Goal: Information Seeking & Learning: Compare options

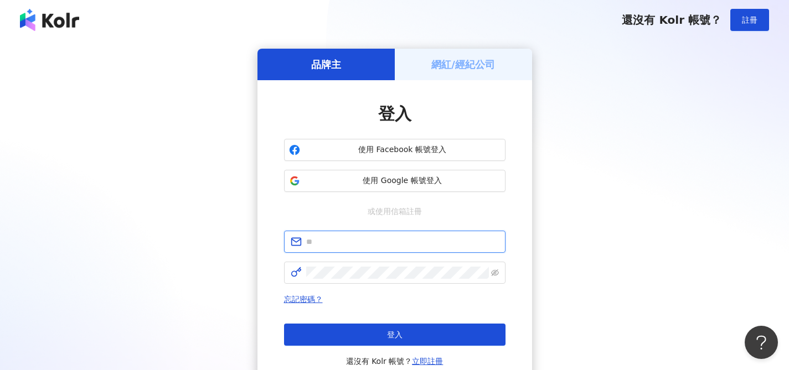
type input "**********"
click at [459, 114] on div "登入" at bounding box center [394, 113] width 221 height 23
click at [368, 176] on span "使用 Google 帳號登入" at bounding box center [403, 181] width 196 height 11
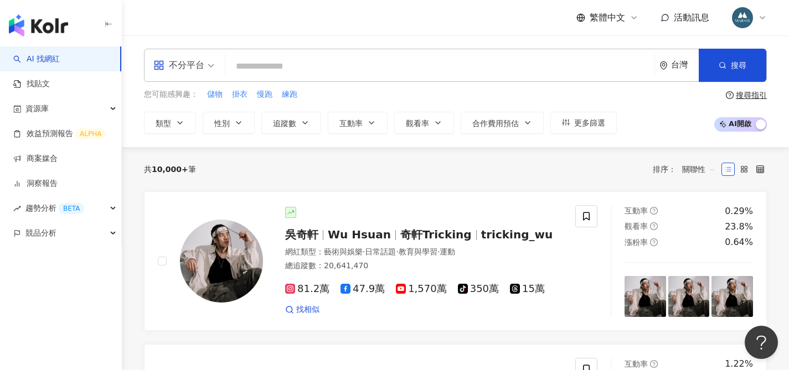
click at [254, 62] on input "search" at bounding box center [440, 66] width 420 height 21
click at [180, 120] on icon "button" at bounding box center [180, 123] width 9 height 9
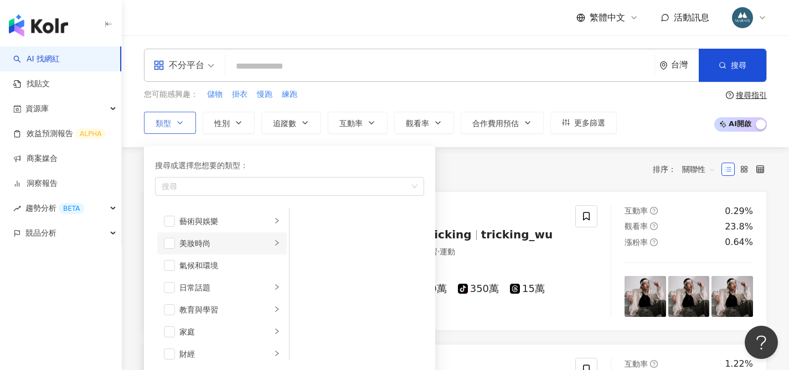
click at [175, 244] on li "美妝時尚" at bounding box center [222, 244] width 130 height 22
click at [308, 216] on span "button" at bounding box center [303, 221] width 11 height 11
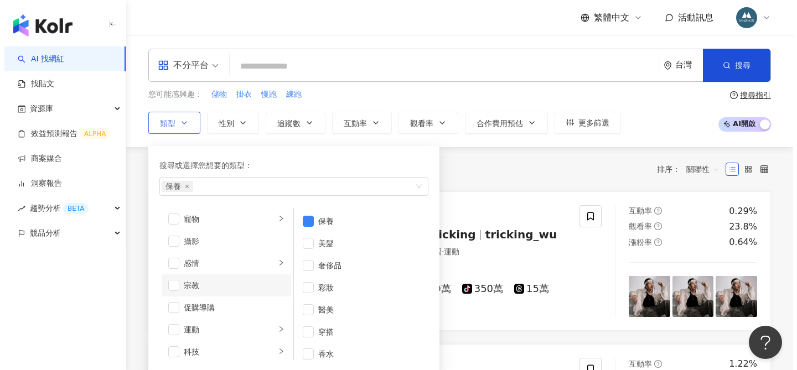
scroll to position [313, 0]
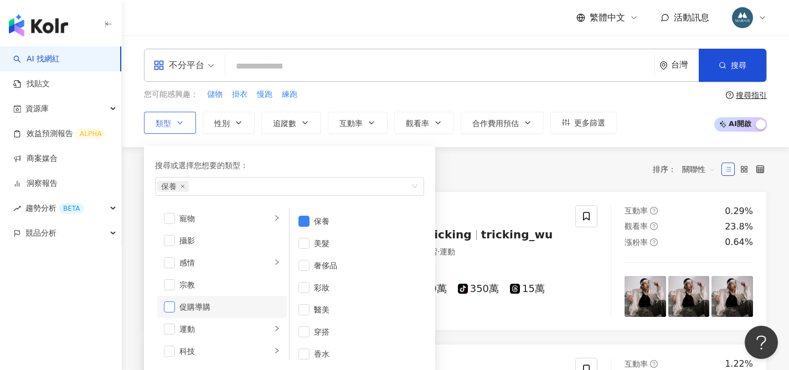
click at [167, 308] on span "button" at bounding box center [169, 307] width 11 height 11
click at [313, 126] on button "追蹤數" at bounding box center [291, 123] width 60 height 22
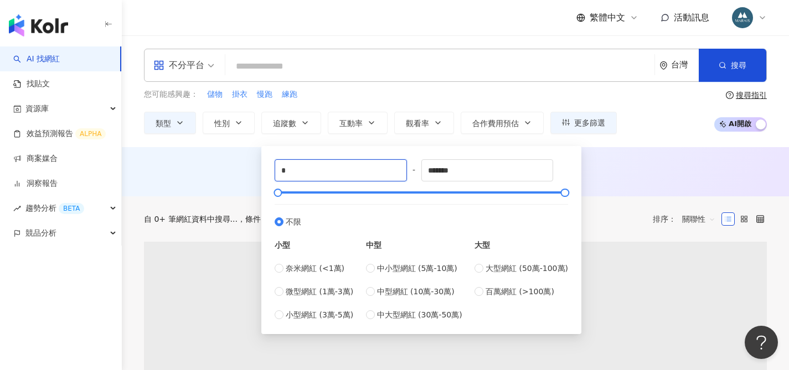
drag, startPoint x: 281, startPoint y: 171, endPoint x: 271, endPoint y: 171, distance: 10.0
click at [271, 171] on div "* - ******* 不限 小型 奈米網紅 (<1萬) 微型網紅 (1萬-3萬) 小型網紅 (3萬-5萬) 中型 中小型網紅 (5萬-10萬) 中型網紅 (…" at bounding box center [421, 240] width 307 height 175
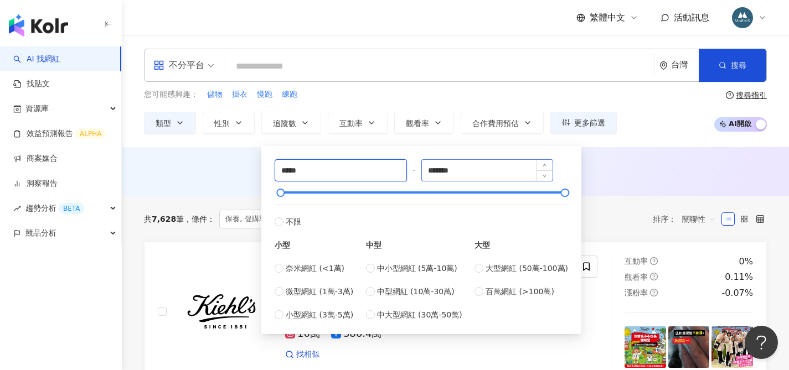
type input "*****"
drag, startPoint x: 467, startPoint y: 172, endPoint x: 425, endPoint y: 171, distance: 42.1
click at [425, 171] on div "***** - ******* 不限 小型 奈米網紅 (<1萬) 微型網紅 (1萬-3萬) 小型網紅 (3萬-5萬) 中型 中小型網紅 (5萬-10萬) 中型…" at bounding box center [421, 240] width 293 height 162
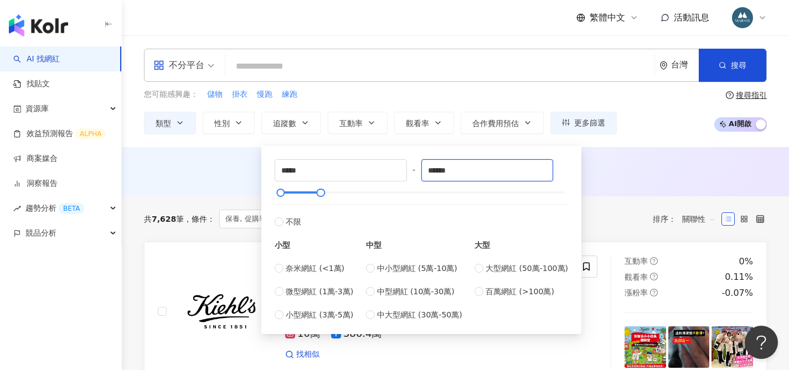
type input "******"
click at [687, 150] on div "AI 推薦 ： 無結果，請嘗試搜尋其他語言關鍵字或條件" at bounding box center [455, 171] width 667 height 49
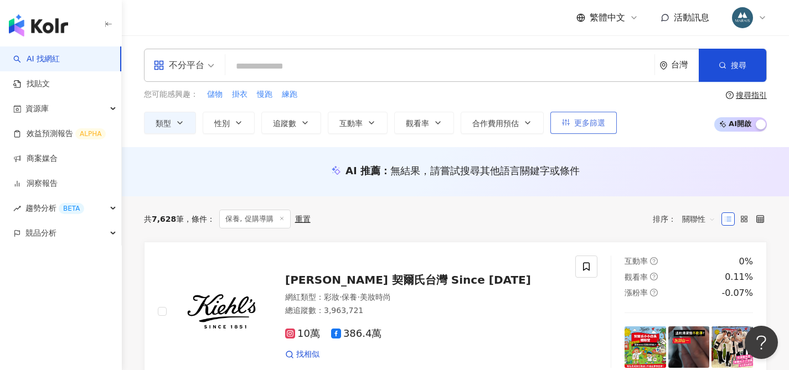
click at [589, 123] on span "更多篩選" at bounding box center [589, 123] width 31 height 9
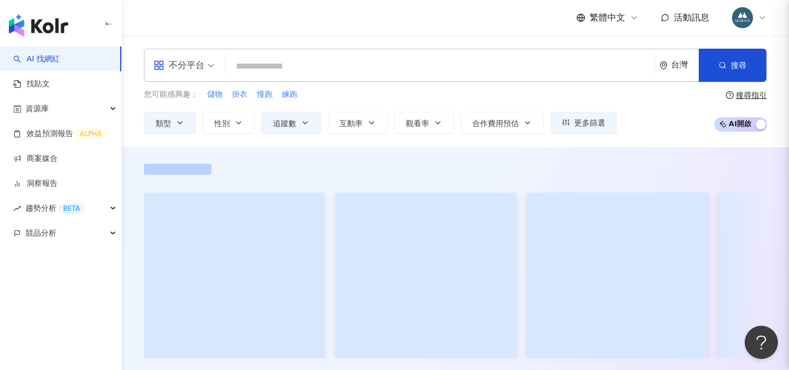
type input "*****"
type input "******"
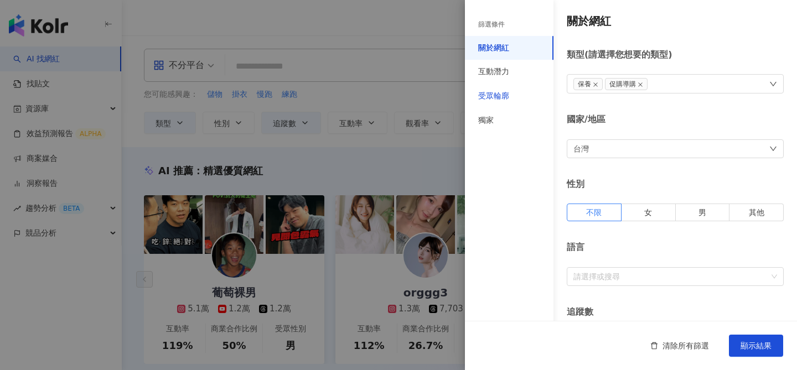
click at [501, 96] on div "受眾輪廓" at bounding box center [493, 96] width 31 height 11
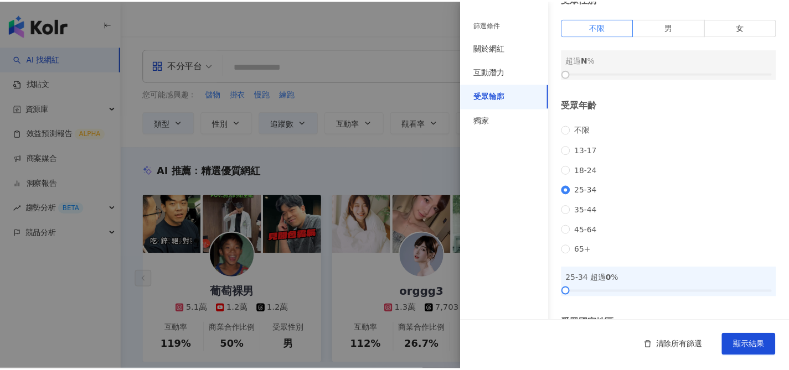
scroll to position [32, 0]
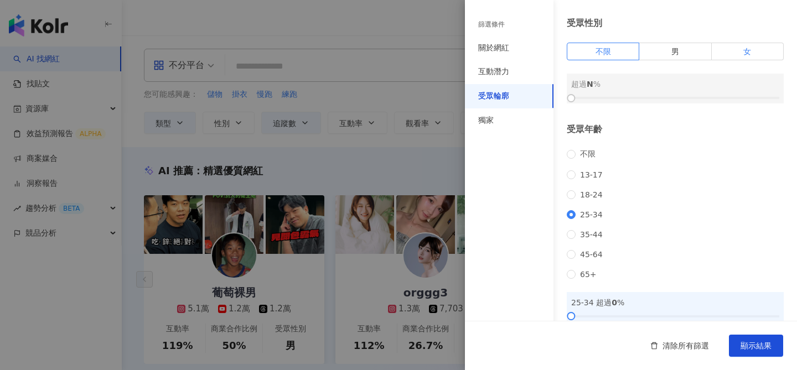
click at [726, 46] on label "女" at bounding box center [748, 52] width 72 height 18
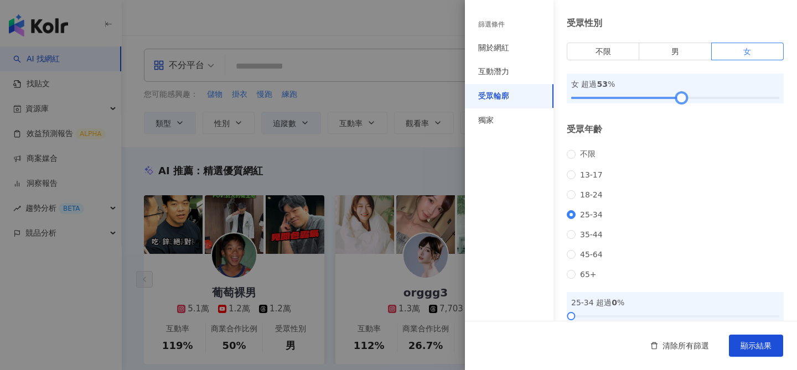
drag, startPoint x: 574, startPoint y: 98, endPoint x: 692, endPoint y: 100, distance: 117.4
click at [688, 100] on div at bounding box center [675, 98] width 208 height 7
click at [698, 100] on div at bounding box center [675, 98] width 208 height 7
drag, startPoint x: 705, startPoint y: 101, endPoint x: 693, endPoint y: 101, distance: 12.7
click at [694, 101] on div at bounding box center [675, 98] width 208 height 7
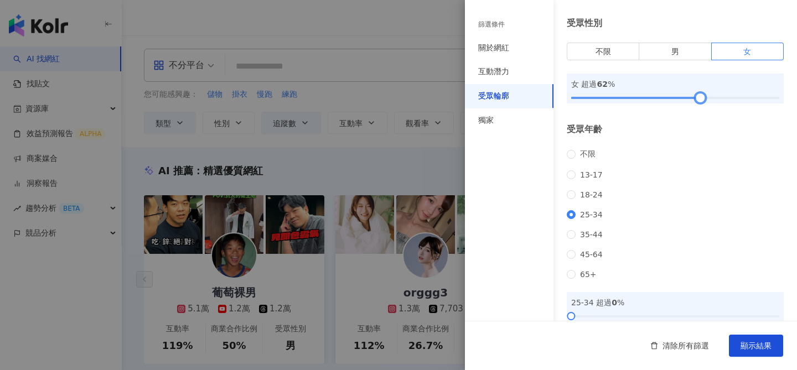
click at [697, 100] on div at bounding box center [700, 98] width 6 height 6
click at [694, 99] on div at bounding box center [696, 98] width 6 height 6
click at [756, 348] on span "顯示結果" at bounding box center [756, 346] width 31 height 9
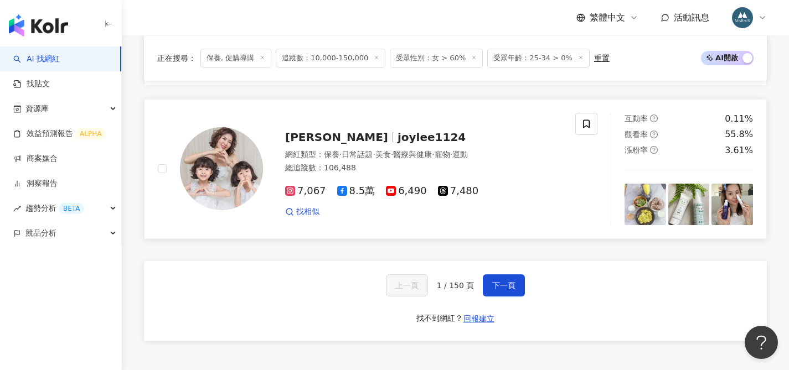
scroll to position [2078, 0]
click at [510, 289] on span "下一頁" at bounding box center [503, 285] width 23 height 9
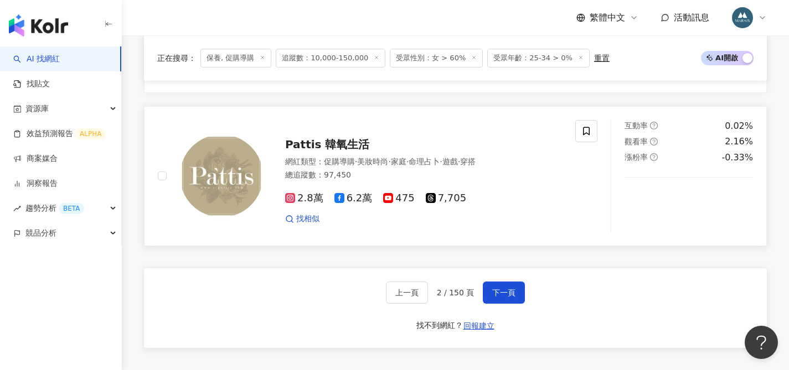
scroll to position [2101, 0]
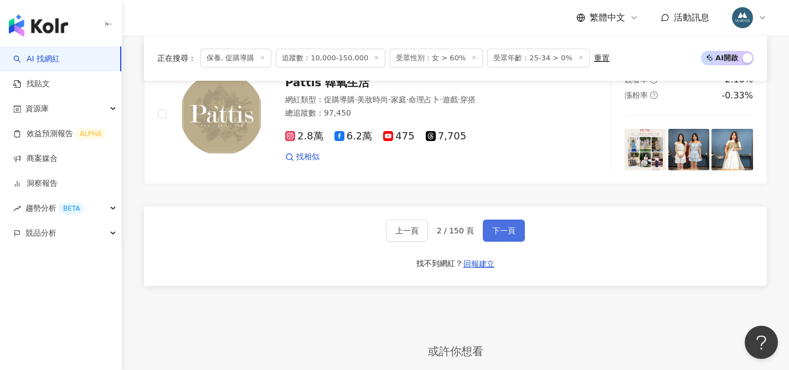
click at [509, 226] on span "下一頁" at bounding box center [503, 230] width 23 height 9
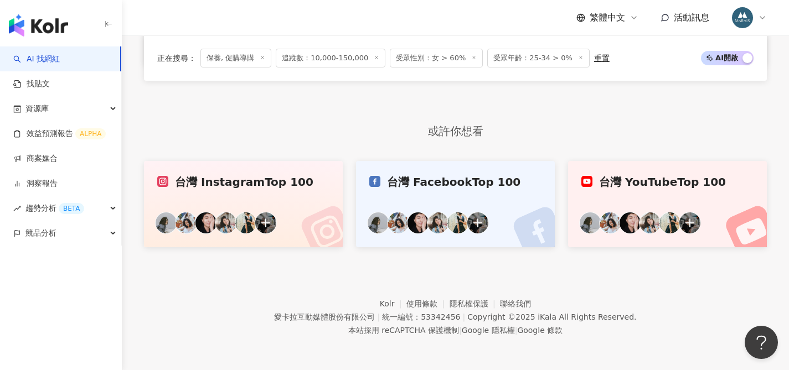
scroll to position [2170, 0]
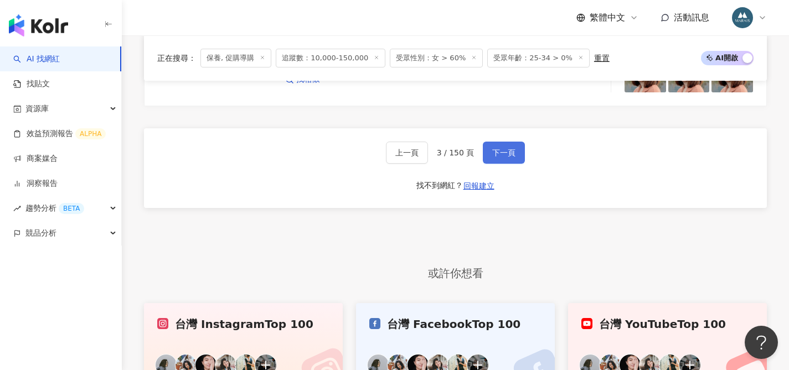
click at [504, 164] on button "下一頁" at bounding box center [504, 153] width 42 height 22
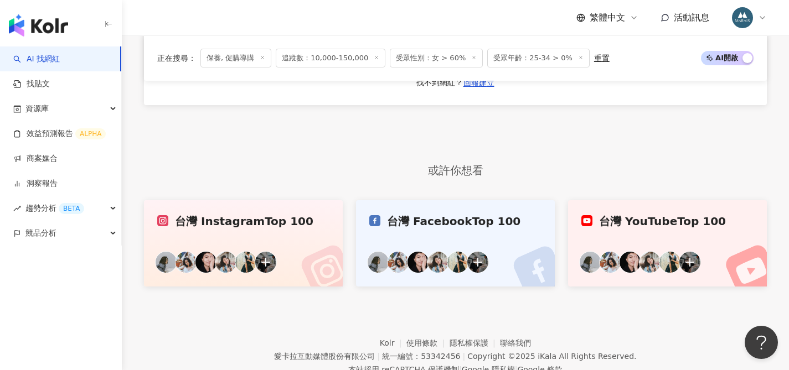
scroll to position [2096, 0]
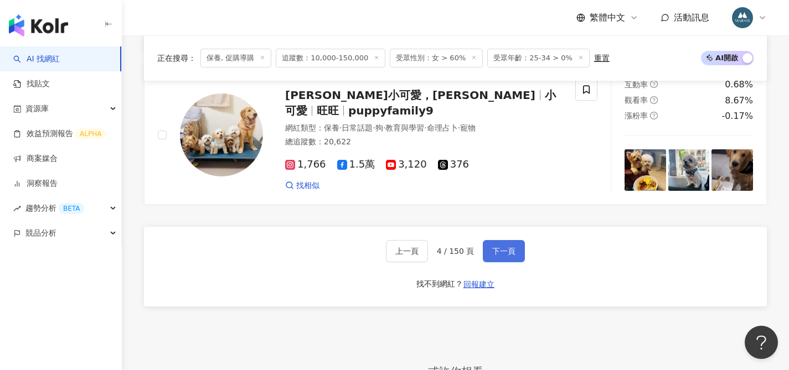
click at [499, 247] on span "下一頁" at bounding box center [503, 251] width 23 height 9
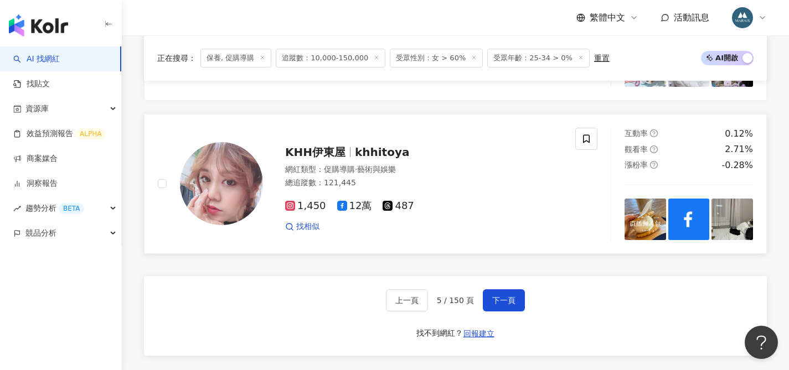
scroll to position [2063, 0]
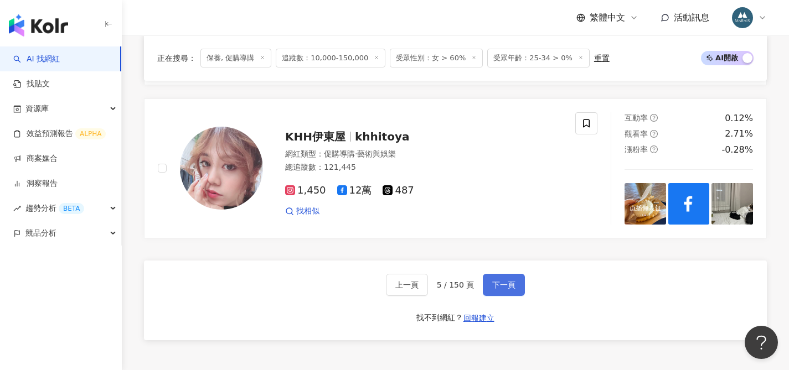
click at [499, 281] on span "下一頁" at bounding box center [503, 285] width 23 height 9
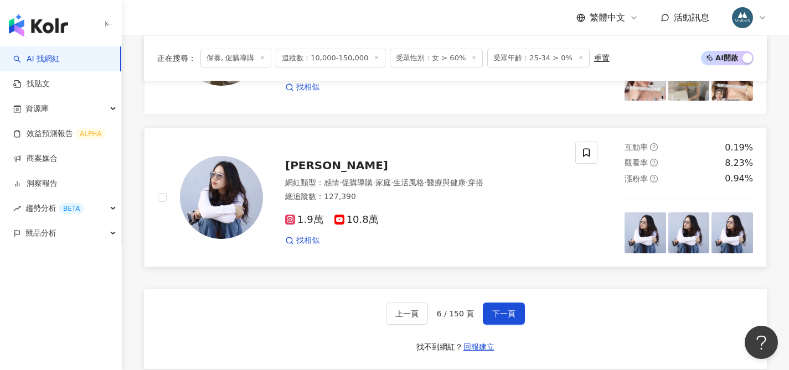
scroll to position [2057, 0]
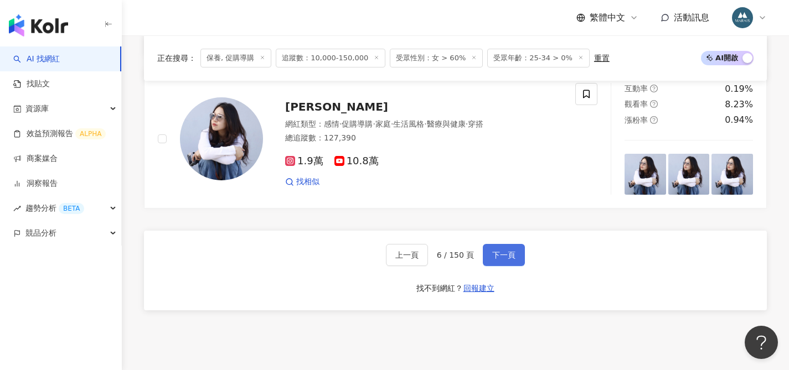
click at [511, 252] on span "下一頁" at bounding box center [503, 255] width 23 height 9
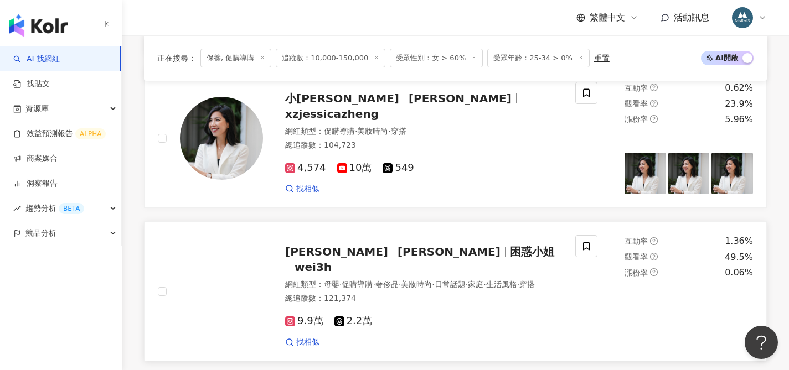
scroll to position [1913, 0]
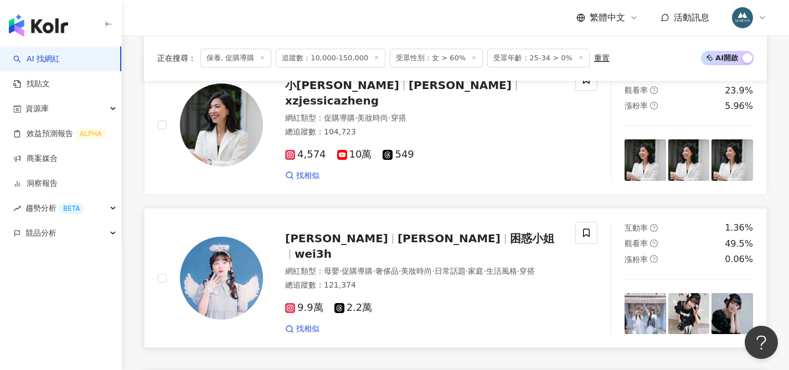
click at [398, 245] on span "Wei Shan Huang" at bounding box center [449, 238] width 103 height 13
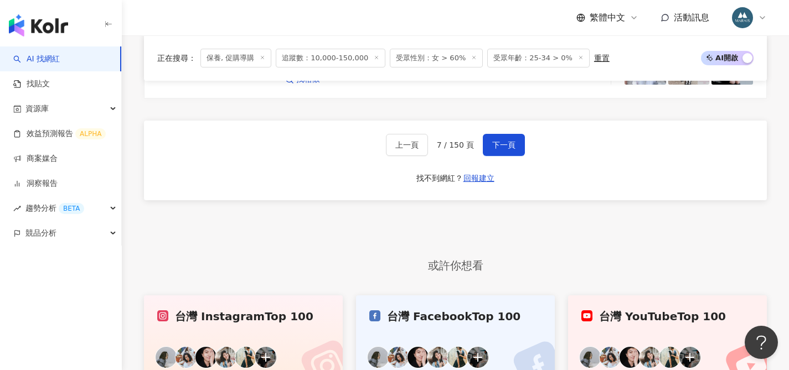
scroll to position [2126, 0]
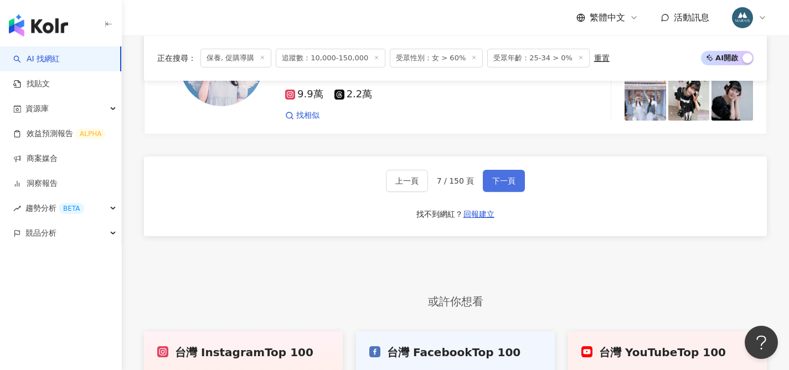
click at [487, 190] on button "下一頁" at bounding box center [504, 181] width 42 height 22
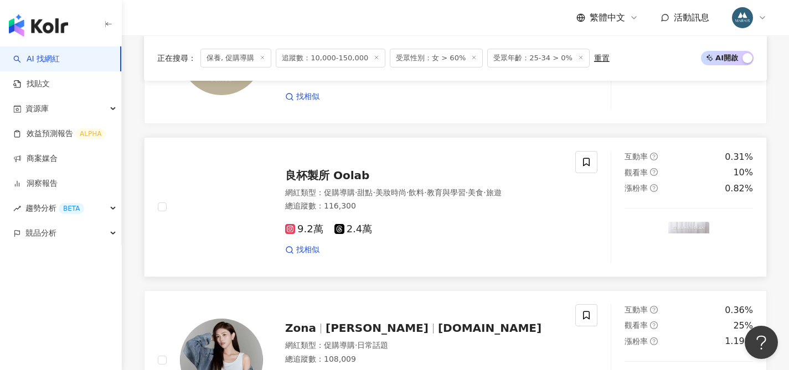
scroll to position [2126, 0]
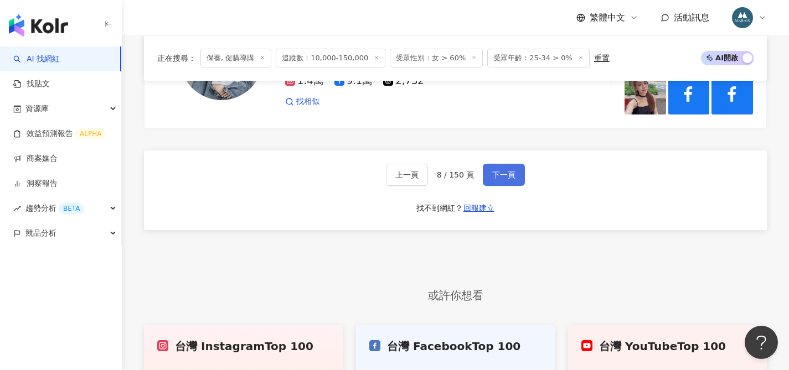
click at [497, 179] on span "下一頁" at bounding box center [503, 175] width 23 height 9
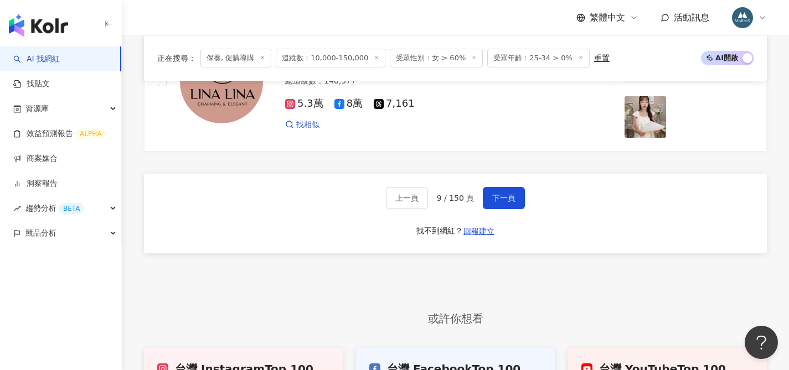
scroll to position [2075, 0]
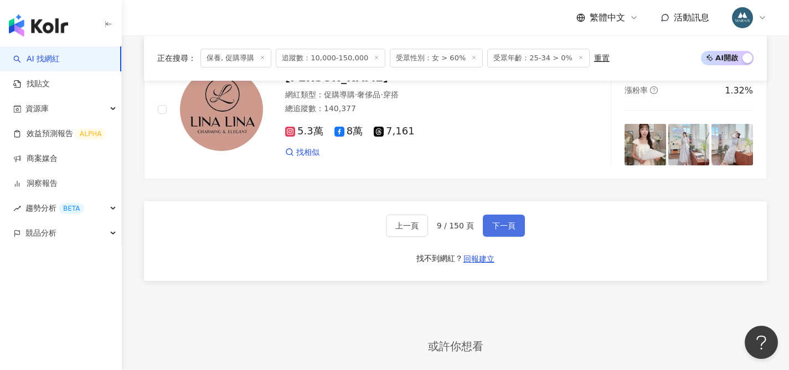
click at [488, 232] on button "下一頁" at bounding box center [504, 226] width 42 height 22
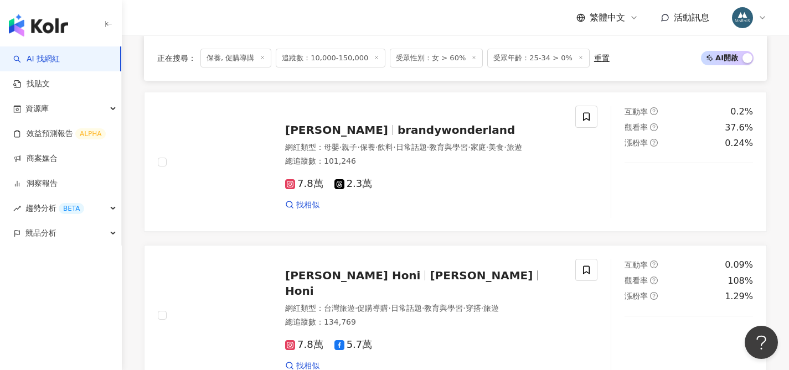
scroll to position [511, 0]
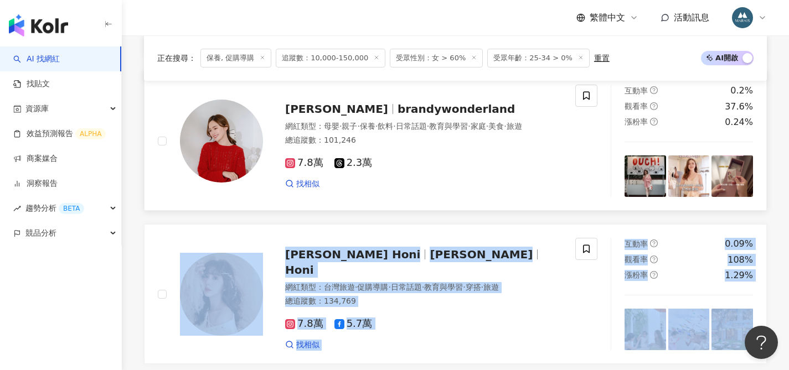
click at [466, 183] on div "7.8萬 2.3萬 找相似" at bounding box center [423, 168] width 277 height 41
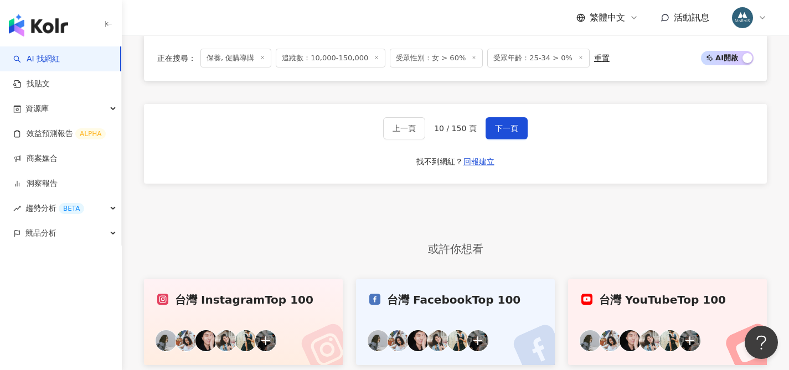
scroll to position [2157, 0]
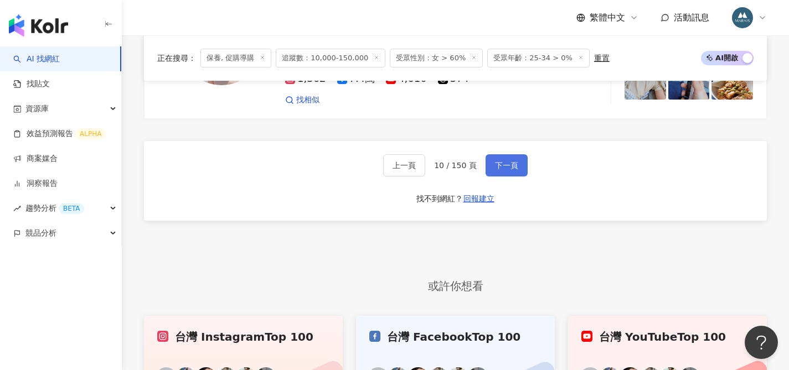
click at [498, 161] on span "下一頁" at bounding box center [506, 165] width 23 height 9
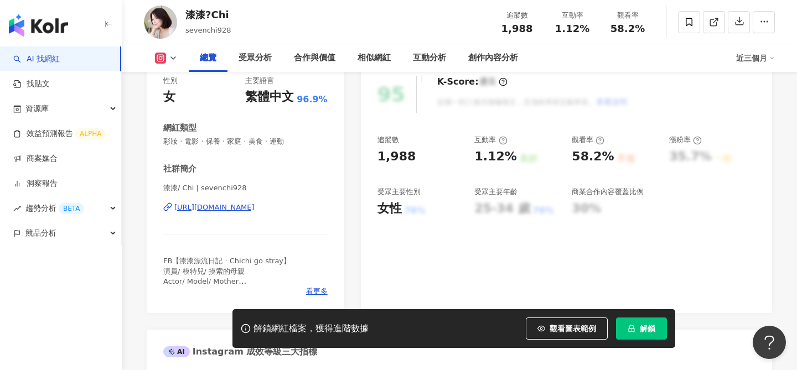
scroll to position [126, 0]
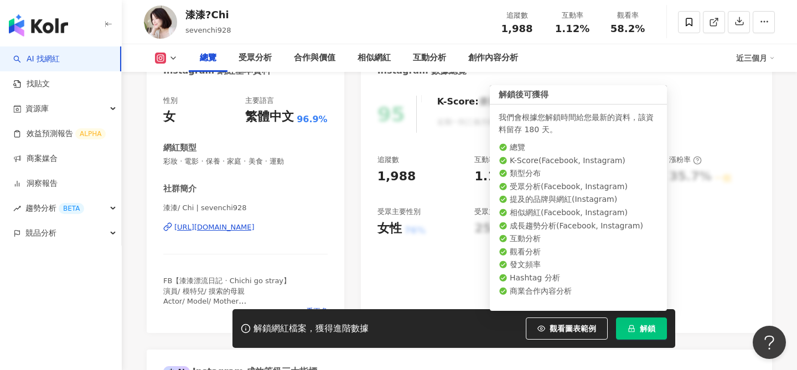
click at [640, 332] on span "解鎖" at bounding box center [648, 328] width 16 height 9
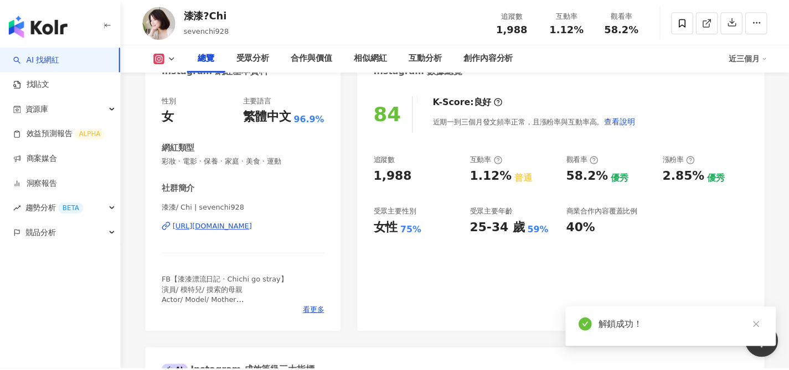
scroll to position [128, 0]
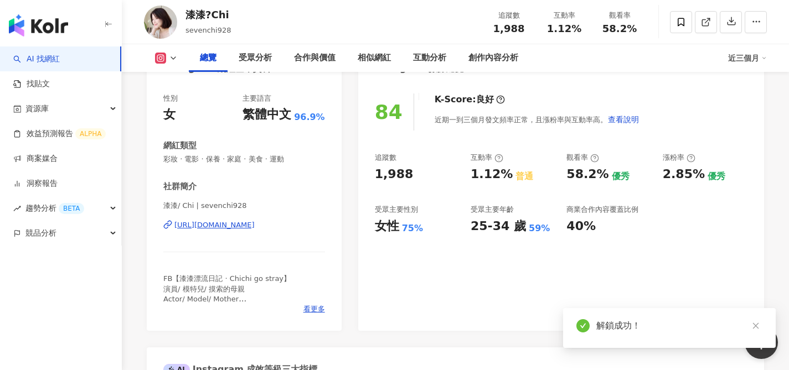
click at [240, 225] on div "https://www.instagram.com/sevenchi928/" at bounding box center [214, 225] width 80 height 10
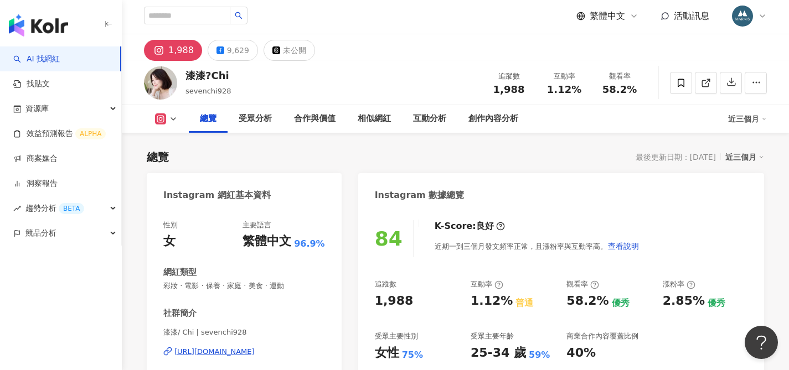
scroll to position [0, 0]
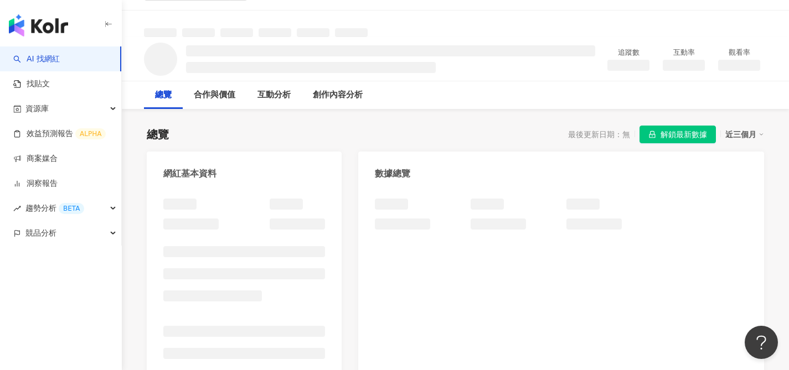
scroll to position [30, 0]
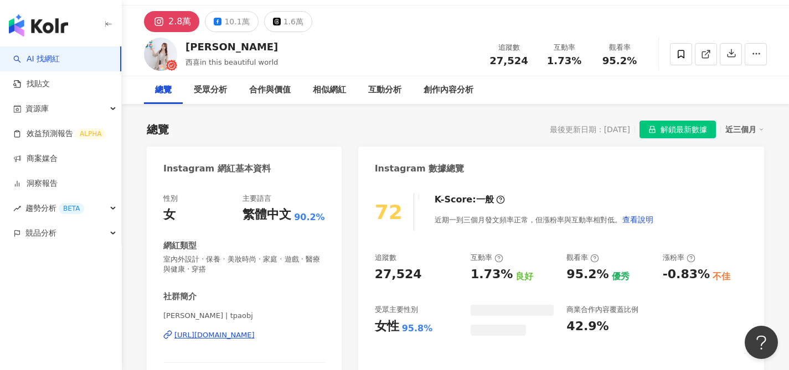
scroll to position [203, 0]
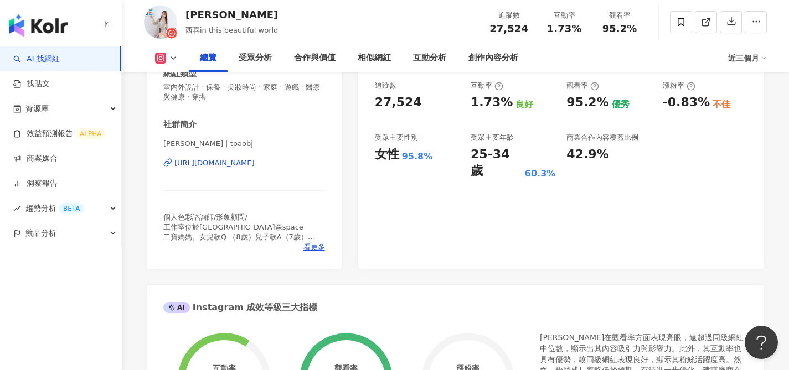
click at [215, 168] on div "[URL][DOMAIN_NAME]" at bounding box center [214, 163] width 80 height 10
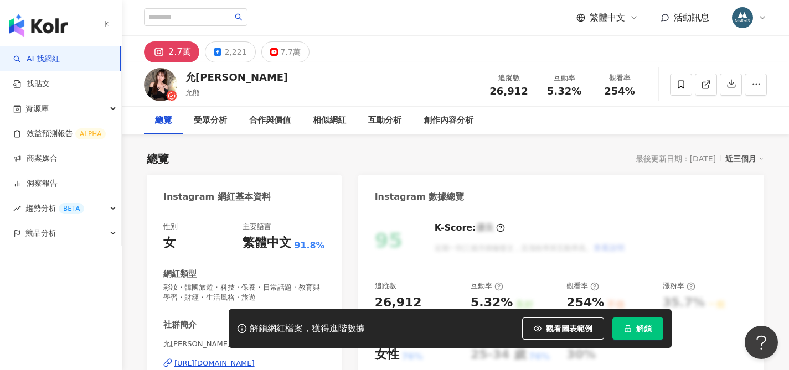
scroll to position [145, 0]
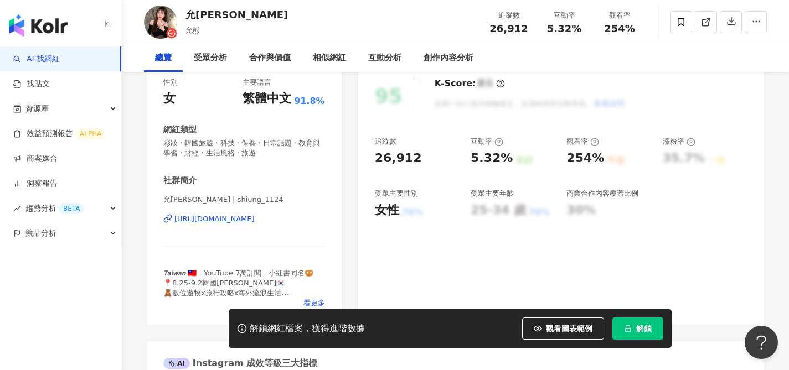
click at [233, 220] on div "https://www.instagram.com/shiung_1124/" at bounding box center [214, 219] width 80 height 10
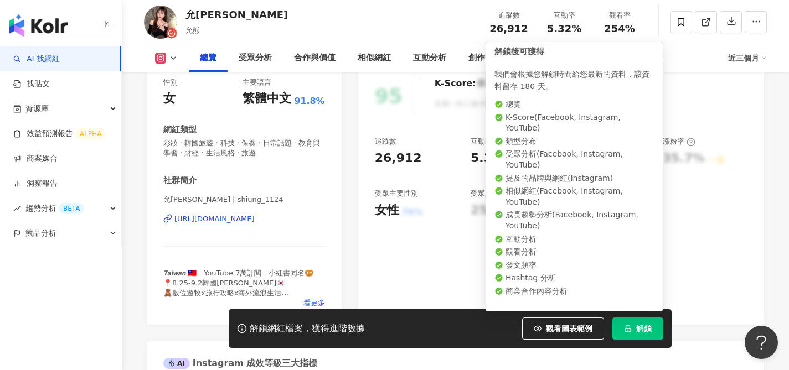
click at [639, 320] on button "解鎖" at bounding box center [637, 329] width 51 height 22
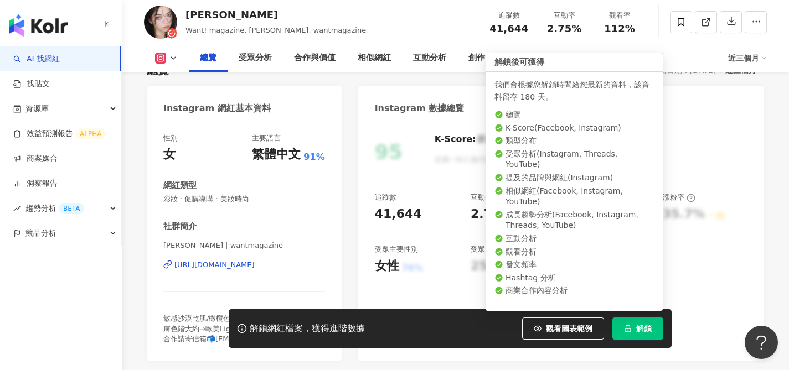
click at [634, 329] on button "解鎖" at bounding box center [637, 329] width 51 height 22
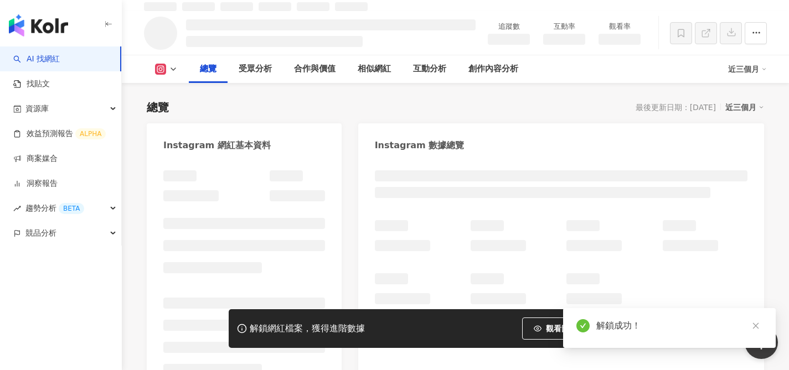
scroll to position [64, 0]
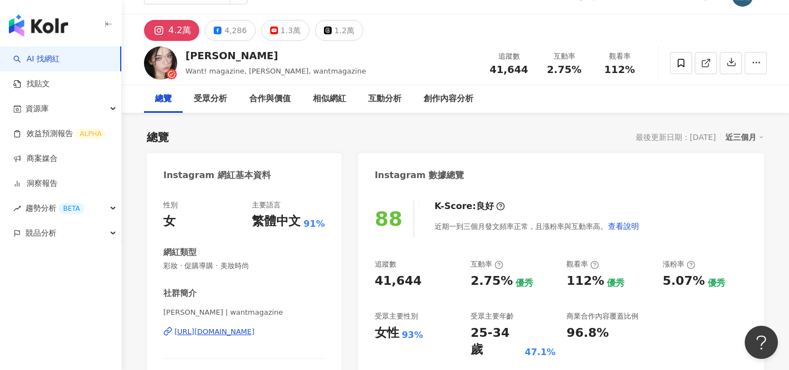
scroll to position [86, 0]
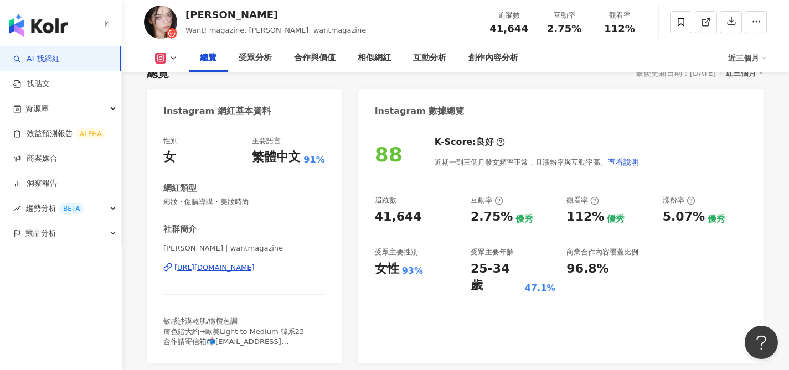
click at [255, 267] on div "https://www.instagram.com/wantmagazine/" at bounding box center [214, 268] width 80 height 10
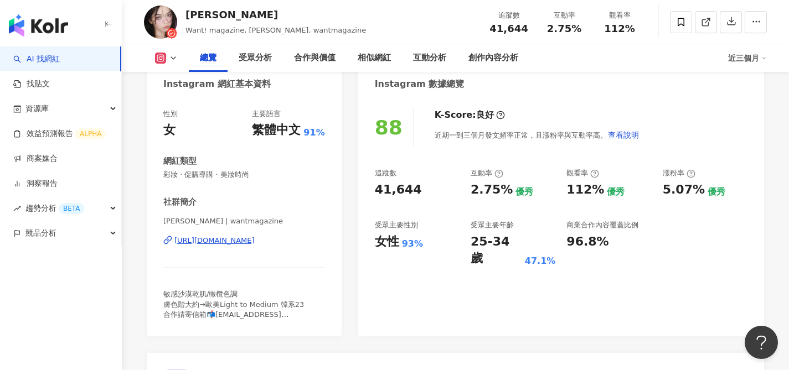
scroll to position [127, 0]
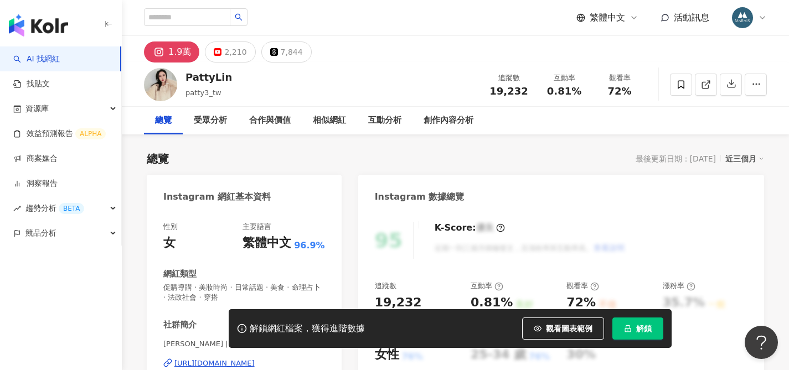
click at [634, 329] on button "解鎖" at bounding box center [637, 329] width 51 height 22
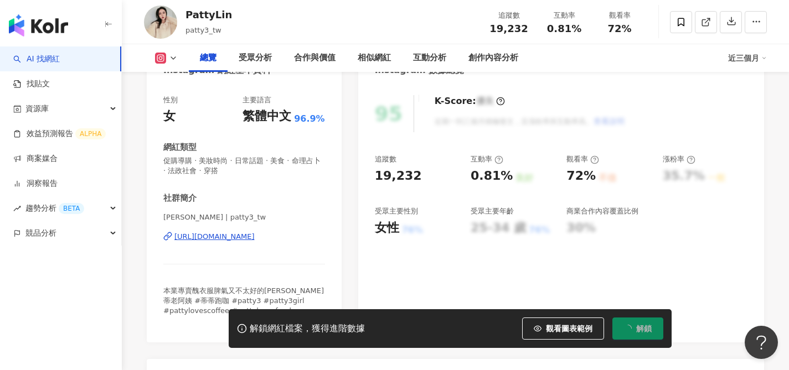
scroll to position [155, 0]
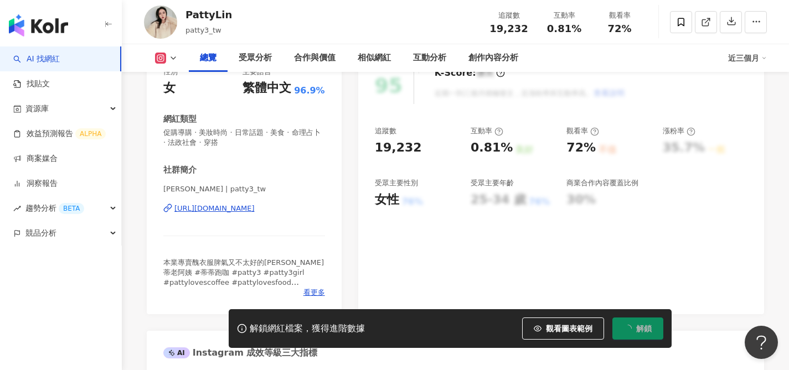
click at [234, 209] on div "https://www.instagram.com/patty3_tw/" at bounding box center [214, 209] width 80 height 10
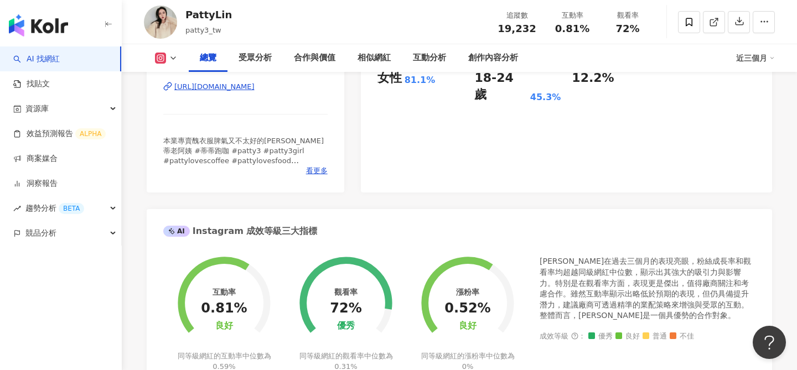
scroll to position [395, 0]
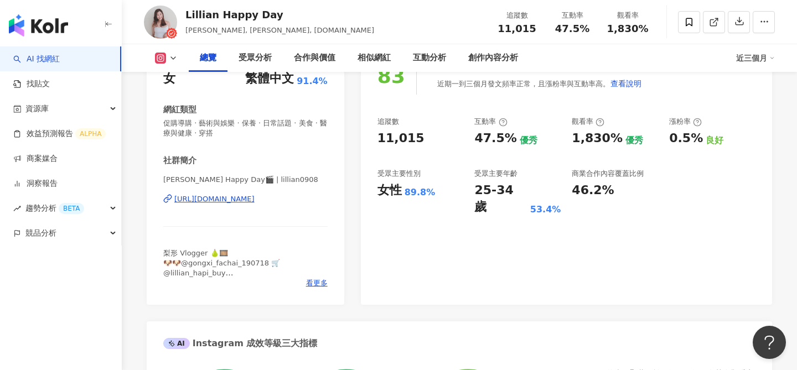
scroll to position [167, 0]
click at [255, 197] on div "https://www.instagram.com/lillian0908/" at bounding box center [214, 199] width 80 height 10
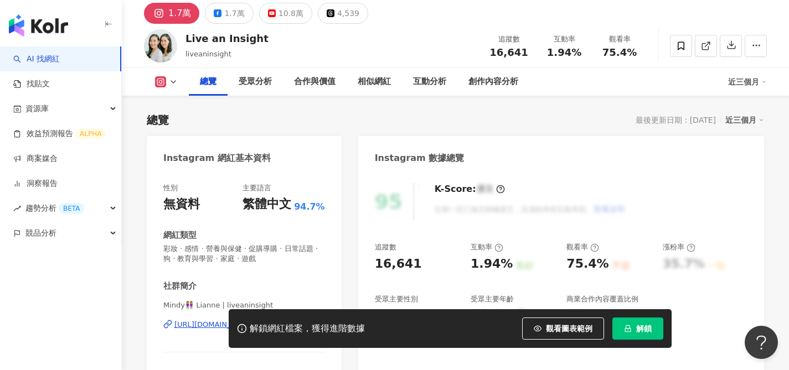
scroll to position [119, 0]
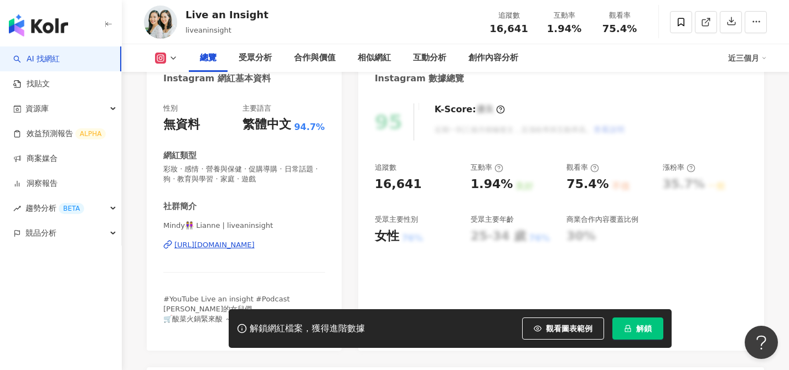
click at [255, 244] on div "https://www.instagram.com/liveaninsight/" at bounding box center [214, 245] width 80 height 10
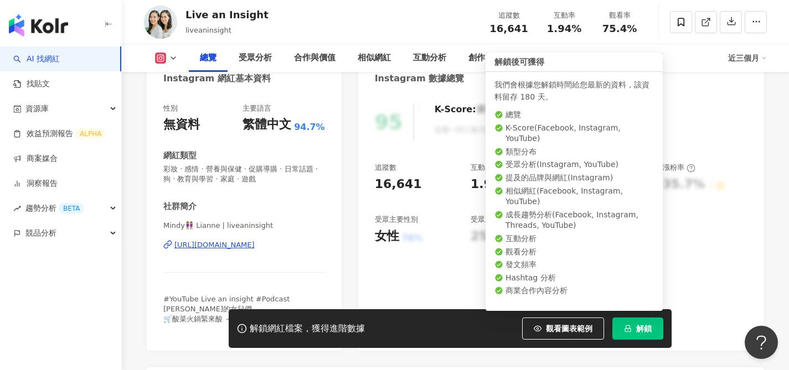
click at [631, 323] on button "解鎖" at bounding box center [637, 329] width 51 height 22
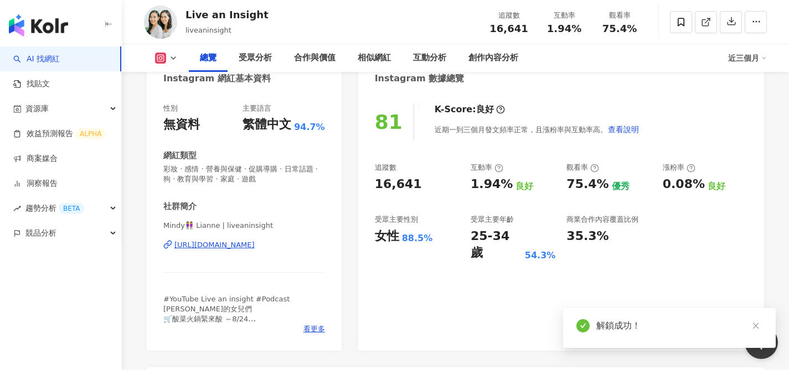
scroll to position [573, 0]
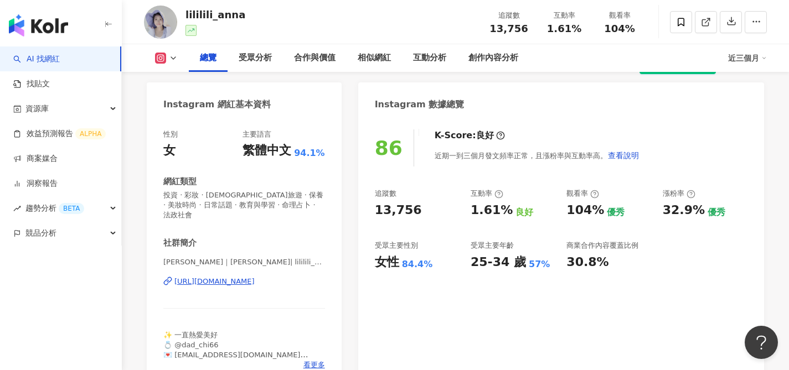
scroll to position [134, 0]
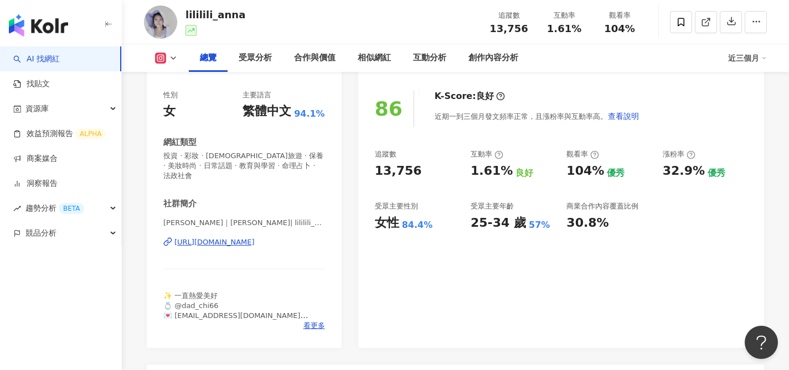
click at [216, 238] on div "https://www.instagram.com/lililili_anna/" at bounding box center [214, 243] width 80 height 10
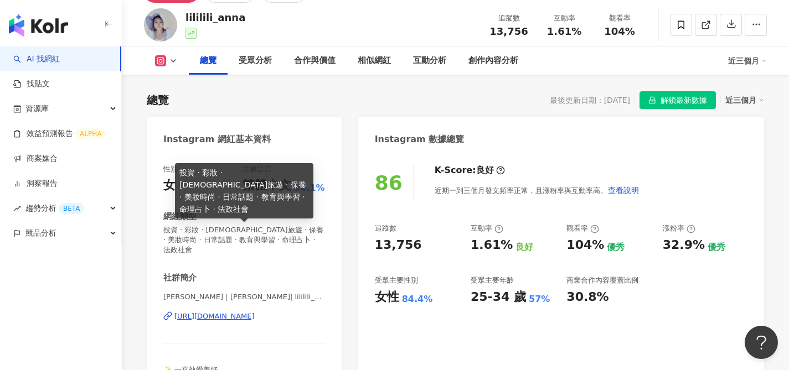
scroll to position [115, 0]
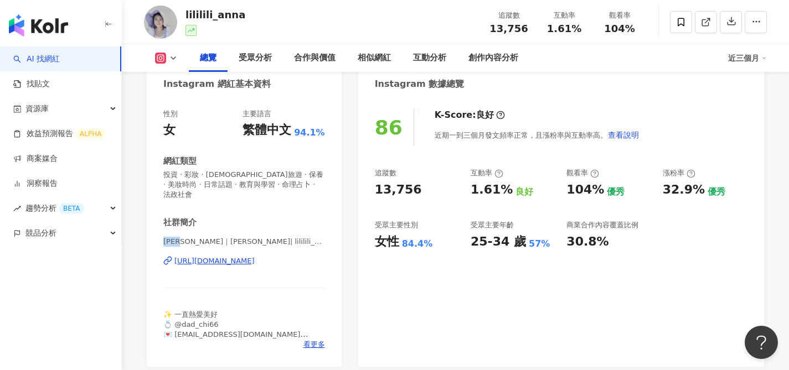
drag, startPoint x: 180, startPoint y: 233, endPoint x: 161, endPoint y: 229, distance: 19.3
click at [161, 229] on div "性別 女 主要語言 繁體中文 94.1% 網紅類型 投資 · 彩妝 · 韓國旅遊 · 保養 · 美妝時尚 · 日常話題 · 教育與學習 · 命理占卜 · 法政…" at bounding box center [244, 232] width 195 height 269
copy span "Anna"
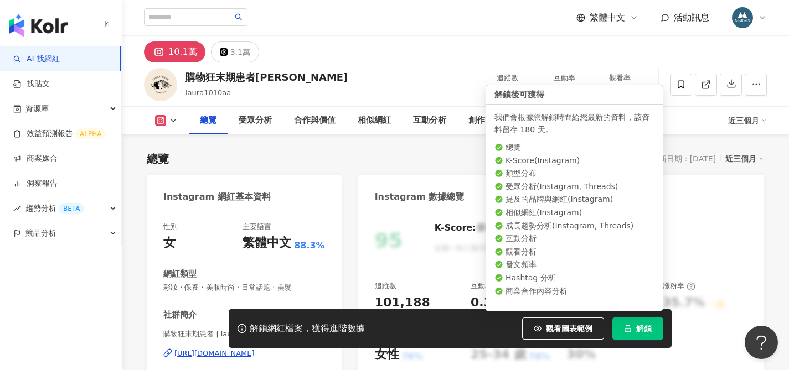
drag, startPoint x: 625, startPoint y: 326, endPoint x: 305, endPoint y: 161, distance: 360.1
click at [625, 326] on icon "lock" at bounding box center [628, 329] width 8 height 8
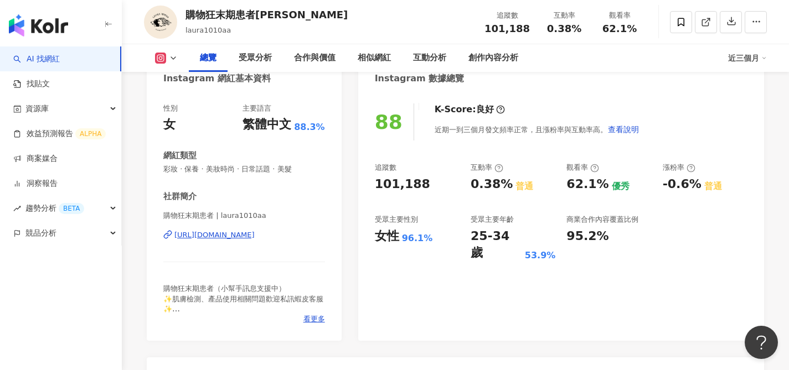
scroll to position [157, 0]
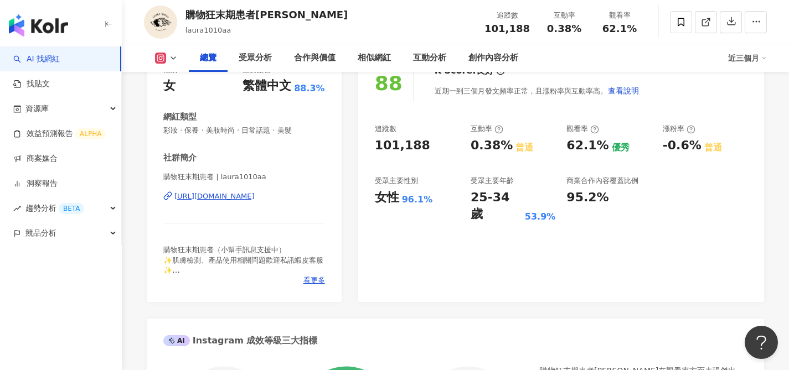
click at [254, 195] on div "https://www.instagram.com/laura1010aa/" at bounding box center [214, 197] width 80 height 10
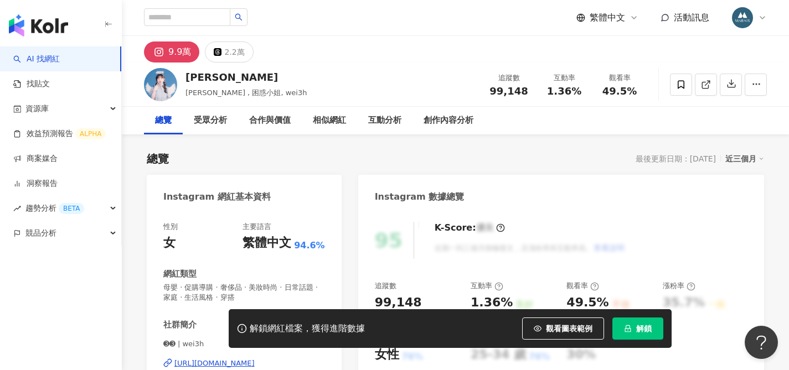
click at [236, 359] on div "https://www.instagram.com/wei3h/" at bounding box center [214, 364] width 80 height 10
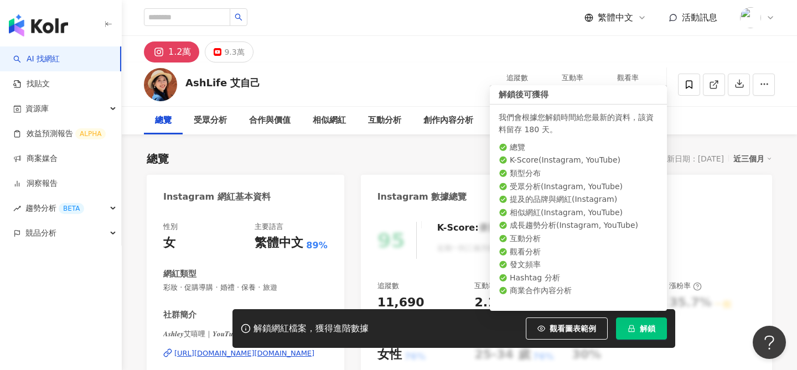
click at [644, 329] on span "解鎖" at bounding box center [648, 328] width 16 height 9
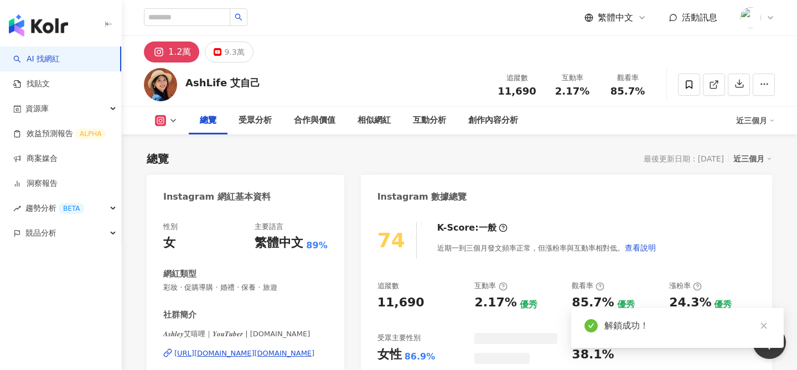
scroll to position [325, 0]
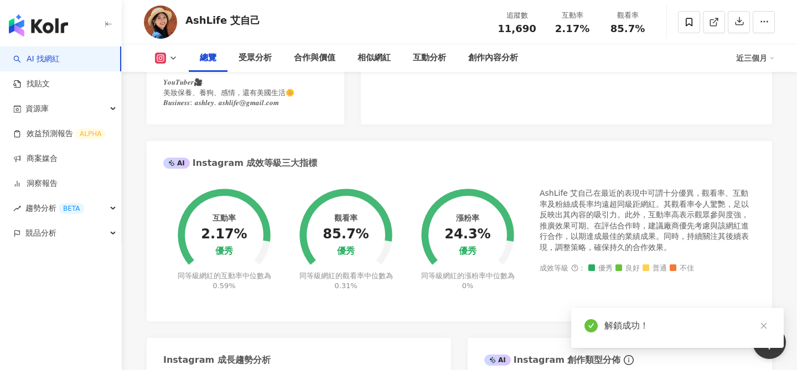
click at [269, 34] on div "https://www.instagram.com/ashlife.love/" at bounding box center [244, 29] width 140 height 10
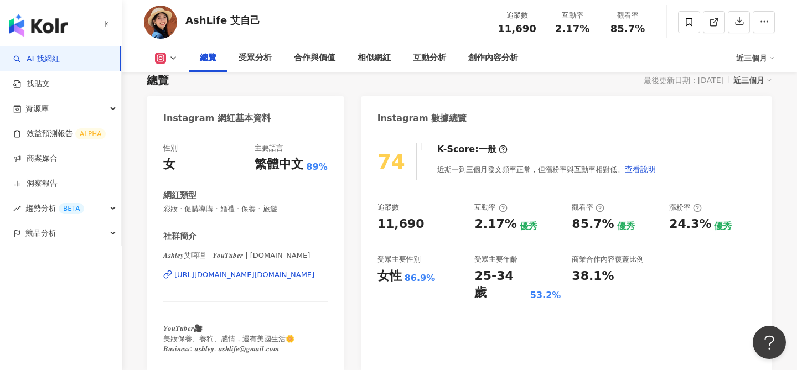
scroll to position [42, 0]
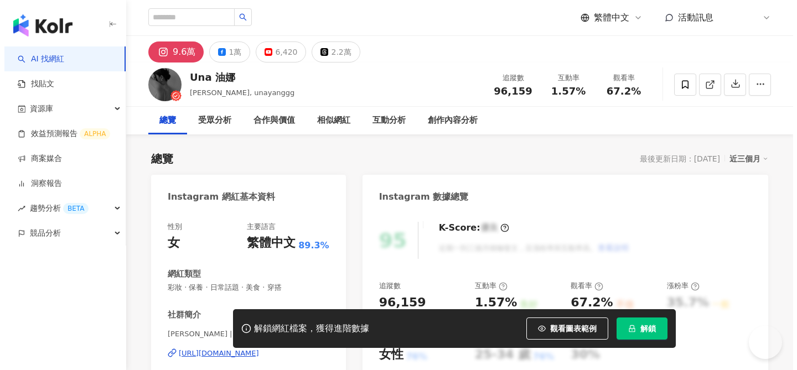
scroll to position [88, 0]
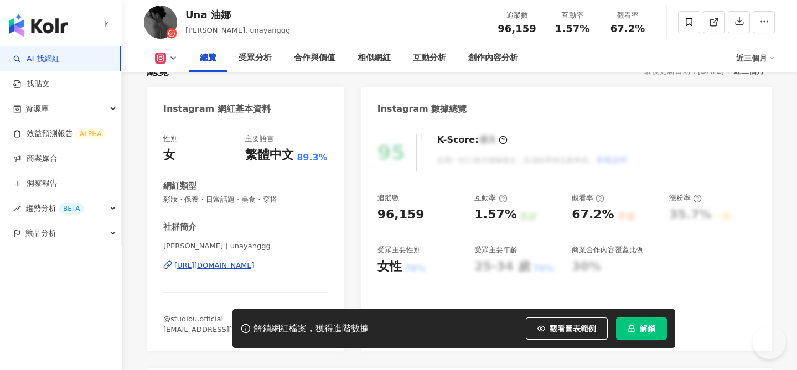
click at [652, 328] on span "解鎖" at bounding box center [648, 328] width 16 height 9
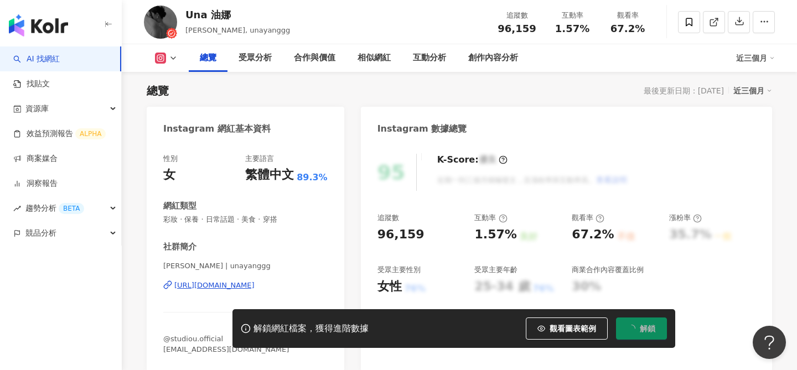
scroll to position [0, 0]
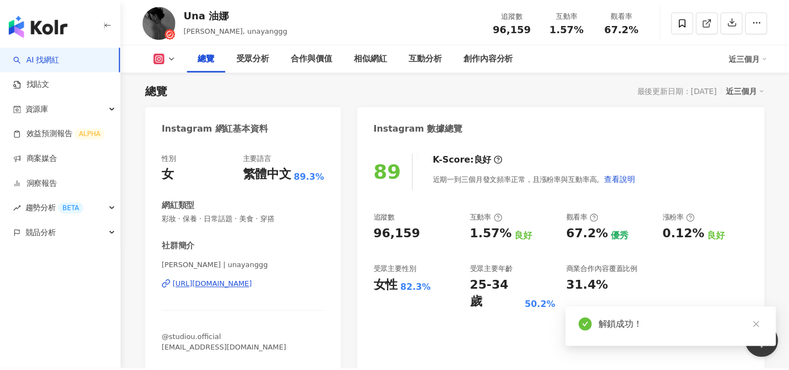
scroll to position [178, 0]
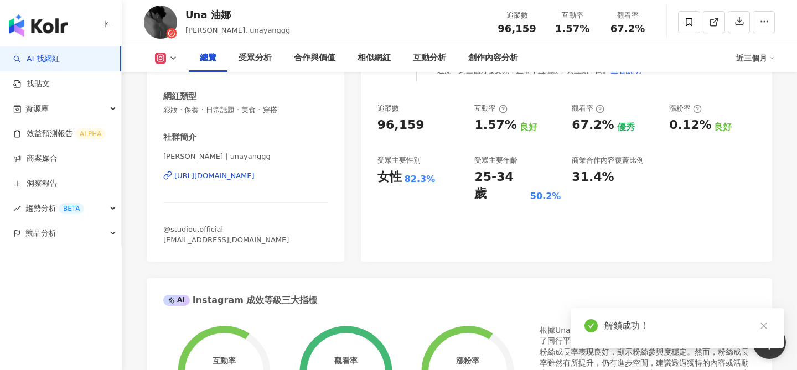
click at [255, 176] on div "[URL][DOMAIN_NAME]" at bounding box center [214, 176] width 80 height 10
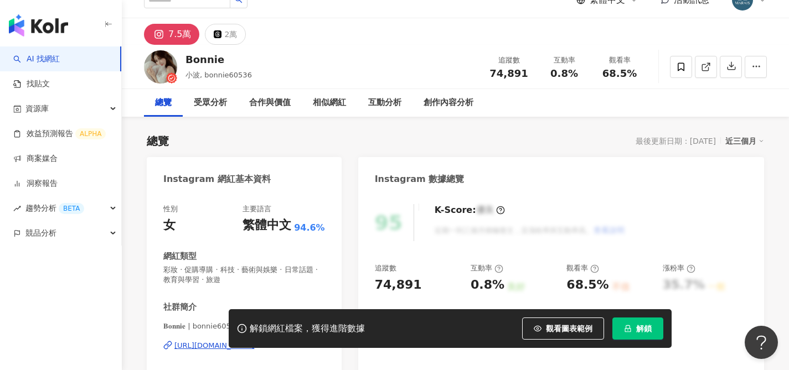
scroll to position [20, 0]
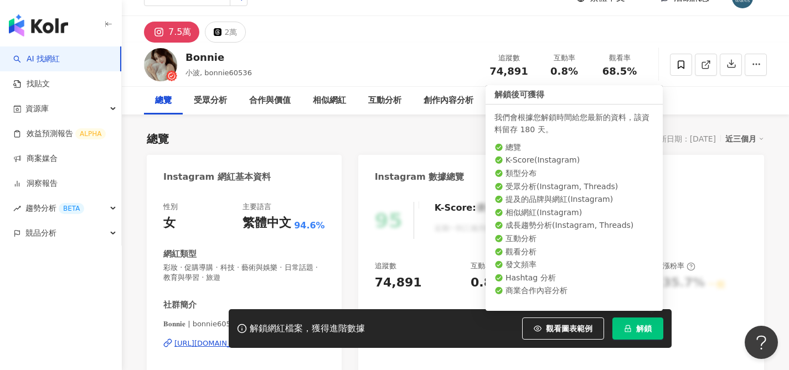
click at [641, 334] on button "解鎖" at bounding box center [637, 329] width 51 height 22
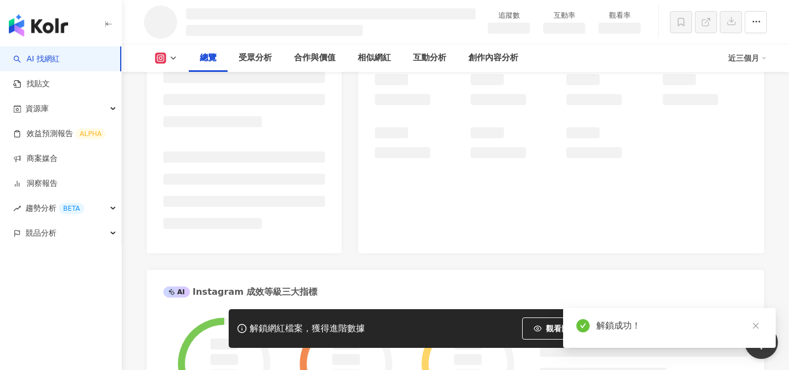
scroll to position [79, 0]
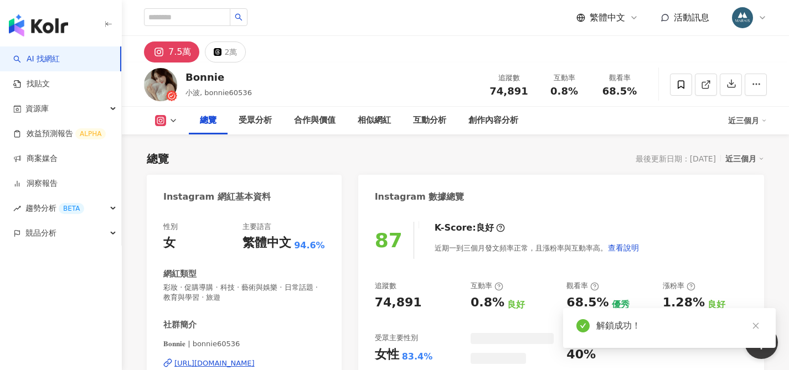
click at [255, 359] on div "https://www.instagram.com/bonnie60536/" at bounding box center [214, 364] width 80 height 10
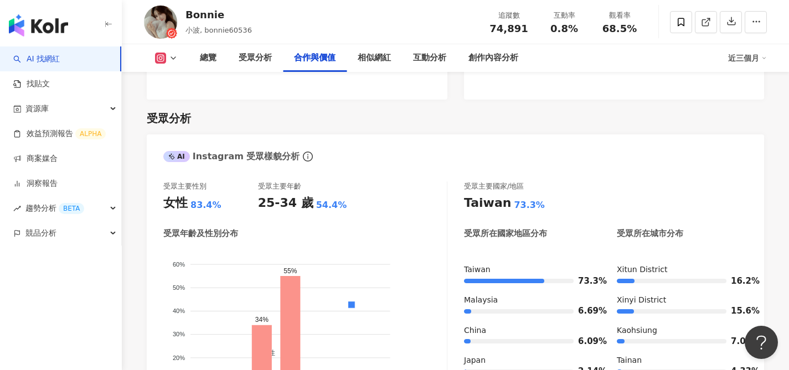
scroll to position [1704, 0]
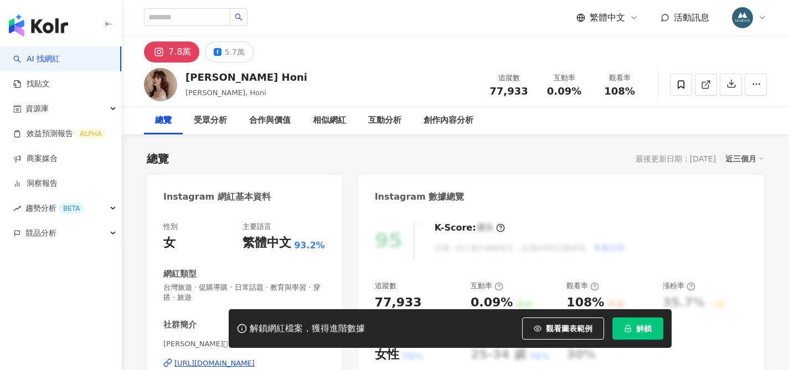
click at [645, 329] on span "解鎖" at bounding box center [644, 328] width 16 height 9
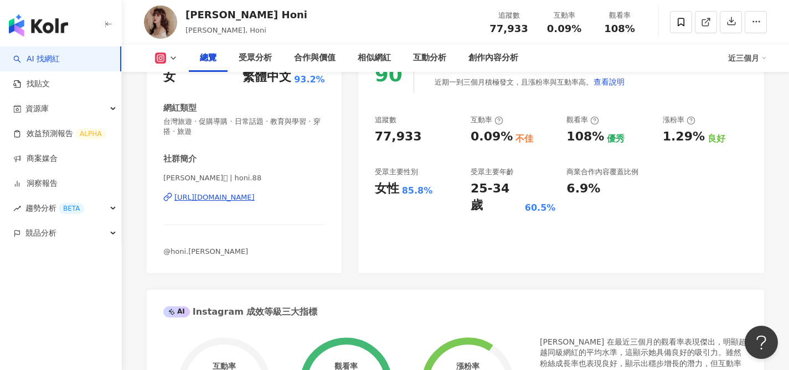
scroll to position [159, 0]
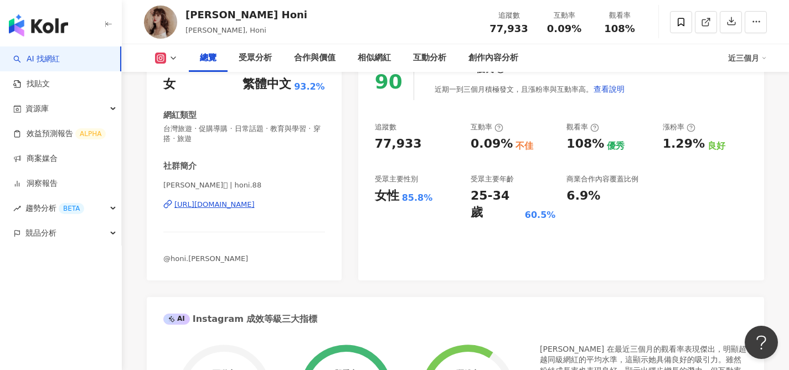
click at [230, 205] on div "https://www.instagram.com/honi.88/" at bounding box center [214, 205] width 80 height 10
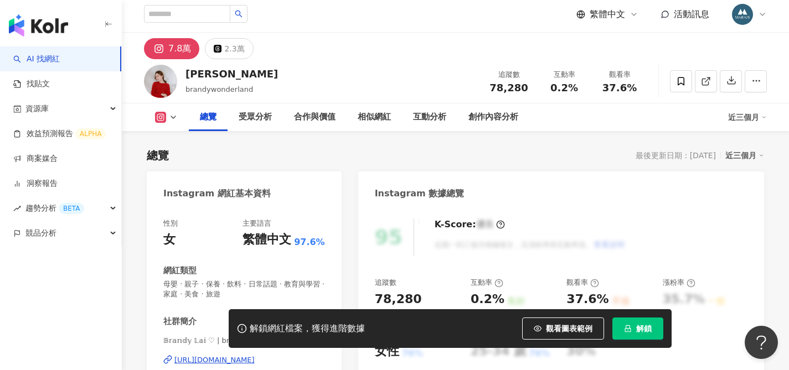
scroll to position [172, 0]
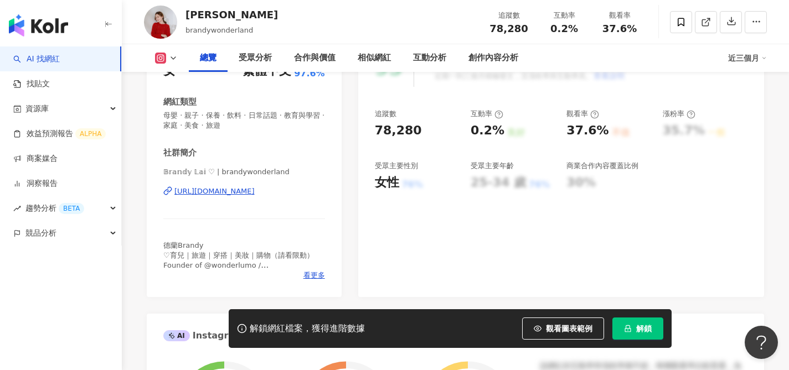
click at [255, 195] on div "[URL][DOMAIN_NAME]" at bounding box center [214, 192] width 80 height 10
drag, startPoint x: 641, startPoint y: 333, endPoint x: 636, endPoint y: 311, distance: 23.2
click at [641, 333] on button "解鎖" at bounding box center [637, 329] width 51 height 22
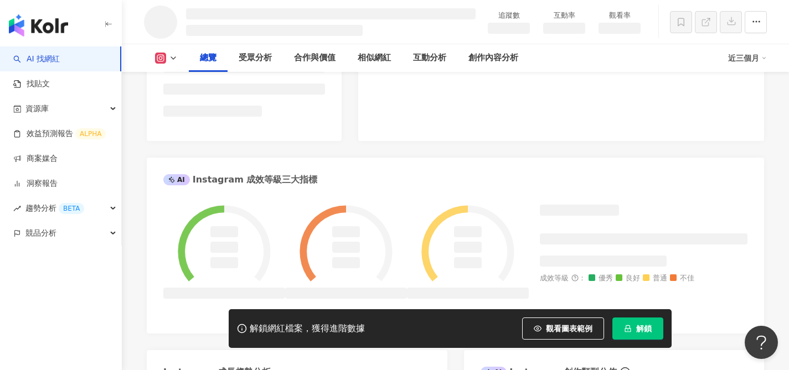
scroll to position [61, 0]
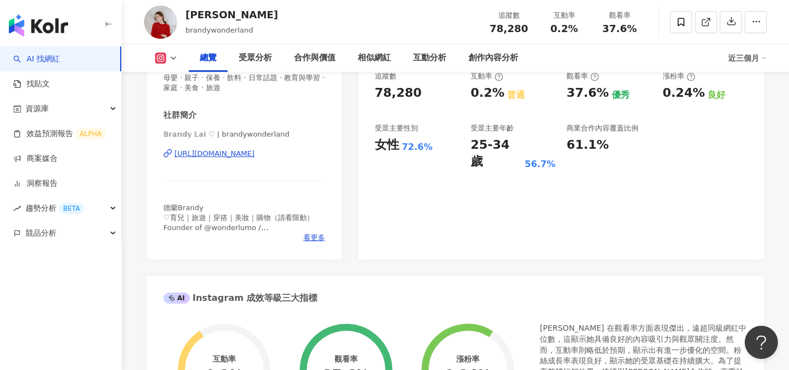
scroll to position [195, 0]
